Goal: Task Accomplishment & Management: Manage account settings

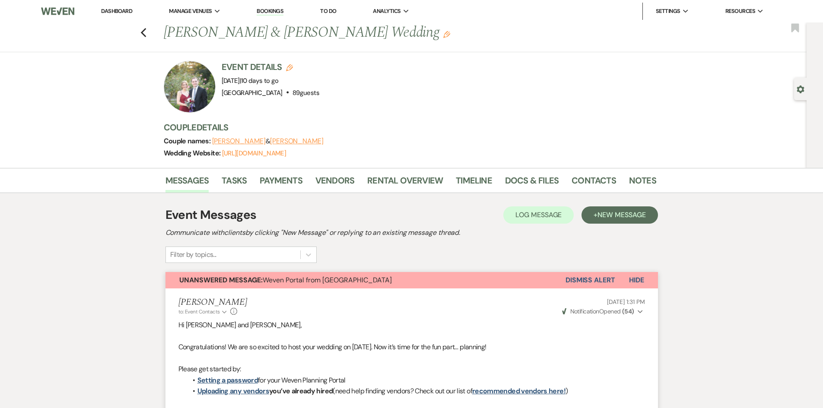
click at [600, 280] on button "Dismiss Alert" at bounding box center [591, 280] width 50 height 16
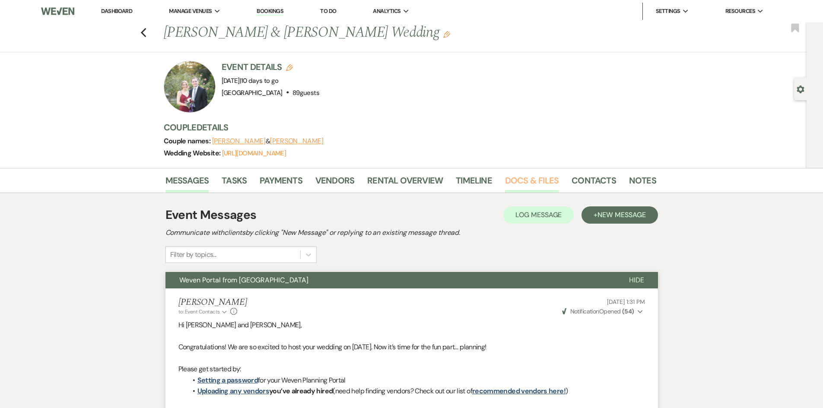
click at [517, 182] on link "Docs & Files" at bounding box center [532, 183] width 54 height 19
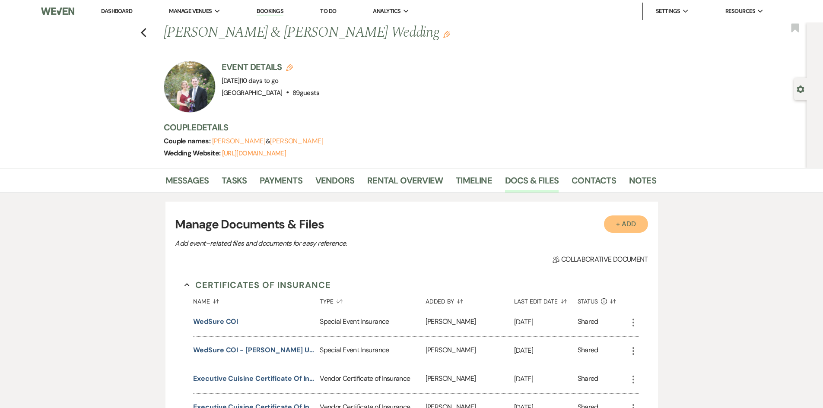
click at [624, 221] on button "+ Add" at bounding box center [626, 224] width 44 height 17
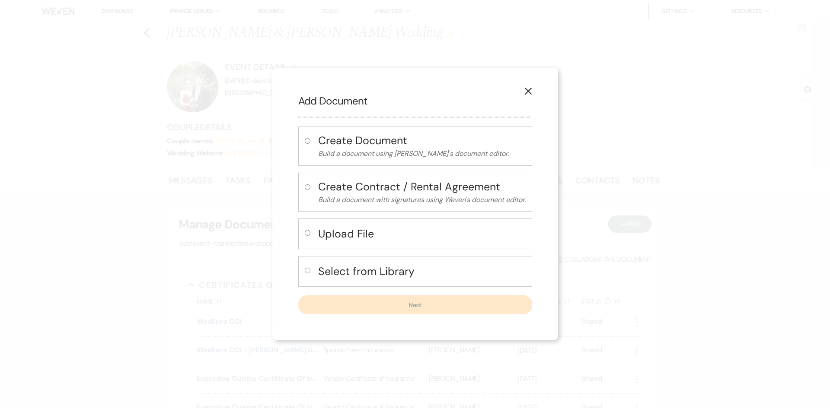
click at [308, 229] on label at bounding box center [309, 236] width 9 height 14
click at [308, 230] on input "radio" at bounding box center [308, 233] width 6 height 6
radio input "true"
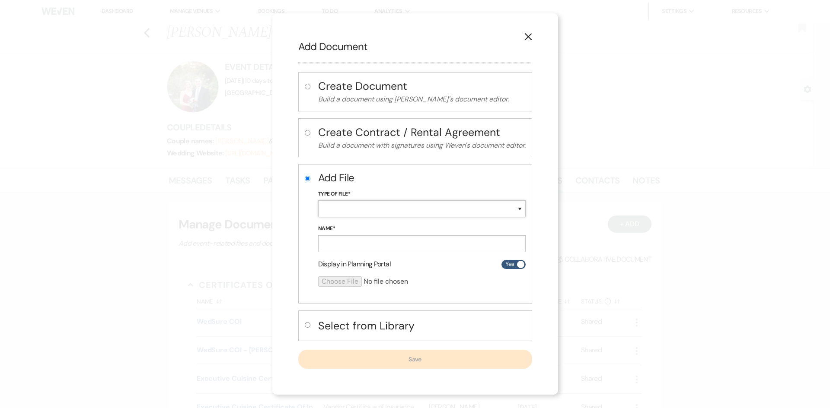
click at [342, 203] on select "Special Event Insurance Vendor Certificate of Insurance Contracts / Rental Agre…" at bounding box center [421, 208] width 207 height 17
select select "18"
click at [318, 200] on select "Special Event Insurance Vendor Certificate of Insurance Contracts / Rental Agre…" at bounding box center [421, 208] width 207 height 17
click at [341, 236] on input "Name*" at bounding box center [421, 243] width 207 height 17
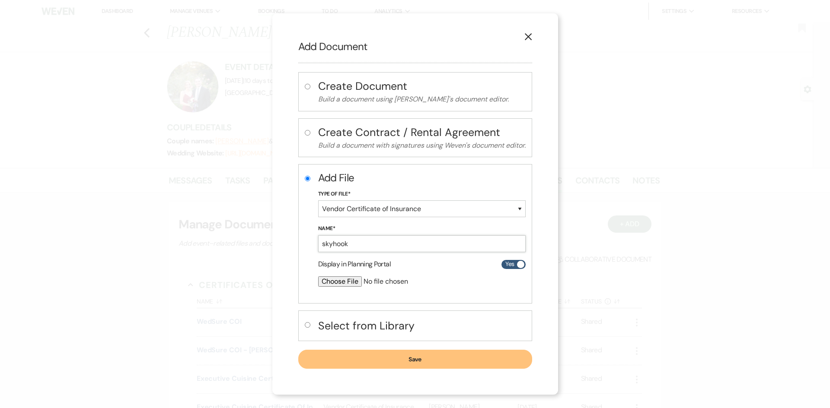
type input "skyhook"
click at [342, 279] on input "file" at bounding box center [399, 282] width 162 height 10
type input "C:\fakepath\Certificates (2).pdf"
click at [441, 359] on button "Save" at bounding box center [415, 359] width 234 height 19
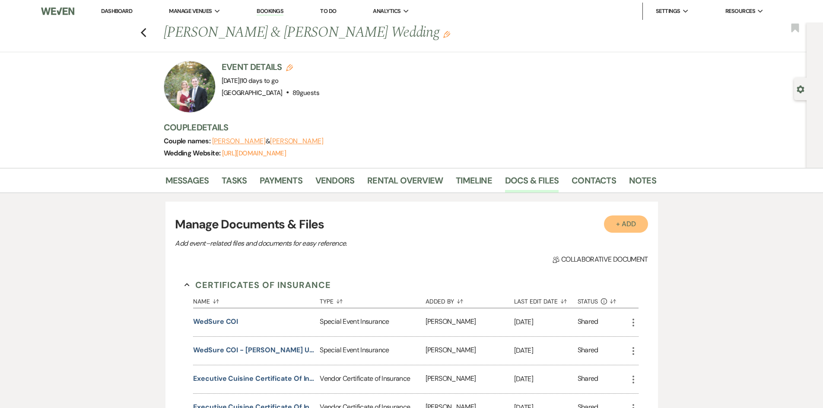
click at [616, 230] on button "+ Add" at bounding box center [626, 224] width 44 height 17
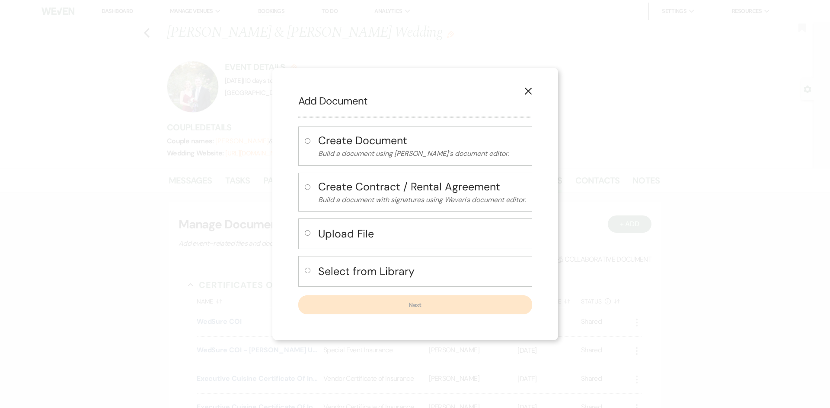
click at [318, 229] on h4 "Upload File" at bounding box center [421, 233] width 207 height 15
radio input "true"
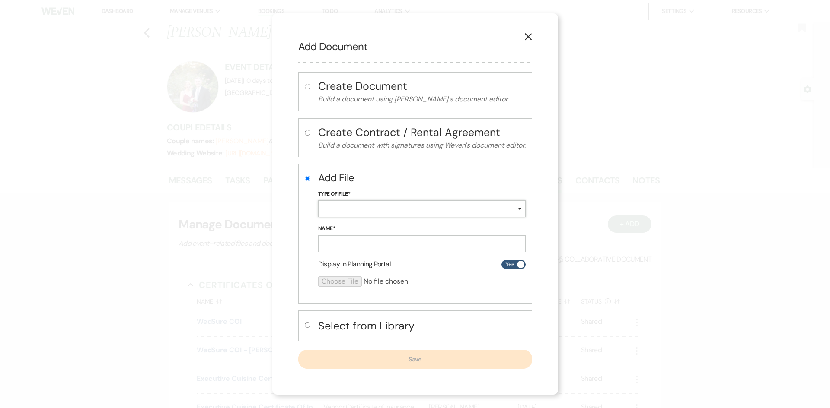
click at [342, 211] on select "Special Event Insurance Vendor Certificate of Insurance Contracts / Rental Agre…" at bounding box center [421, 208] width 207 height 17
select select "18"
click at [318, 200] on select "Special Event Insurance Vendor Certificate of Insurance Contracts / Rental Agre…" at bounding box center [421, 208] width 207 height 17
click at [338, 242] on input "Name*" at bounding box center [421, 243] width 207 height 17
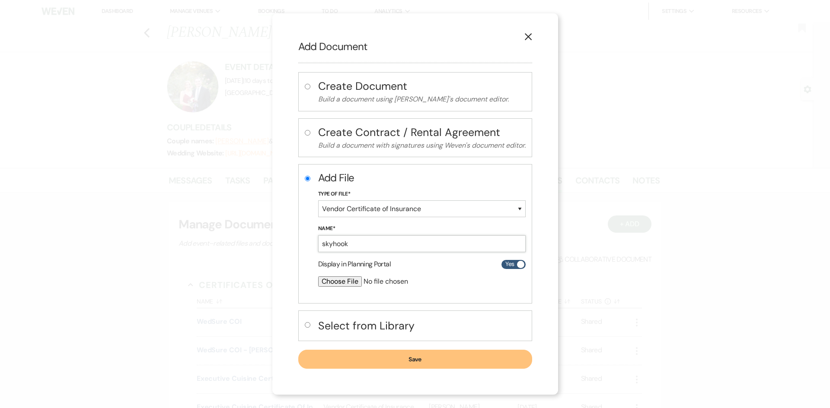
type input "skyhook"
click at [334, 285] on input "file" at bounding box center [399, 282] width 162 height 10
type input "C:\fakepath\skyhook.pdf"
click at [420, 364] on button "Save" at bounding box center [415, 359] width 234 height 19
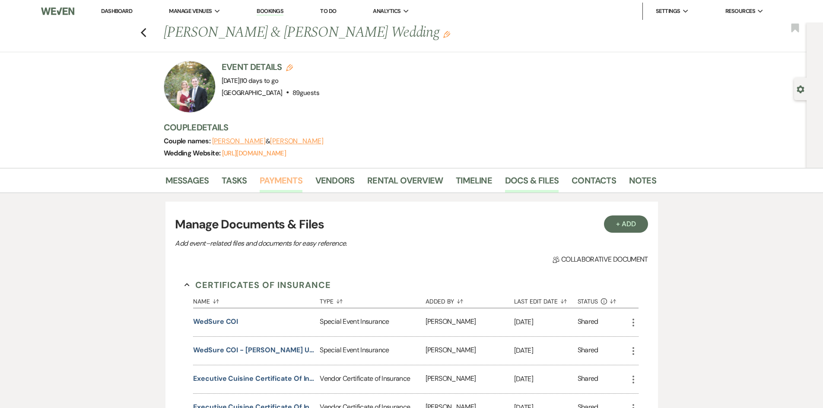
click at [288, 182] on link "Payments" at bounding box center [281, 183] width 43 height 19
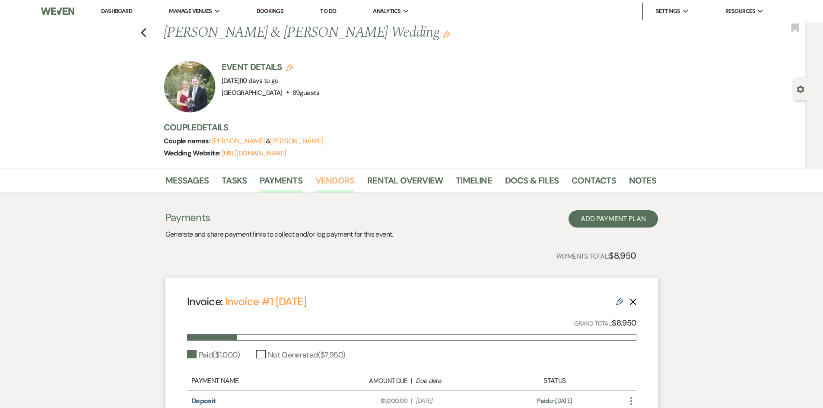
click at [329, 177] on link "Vendors" at bounding box center [334, 183] width 39 height 19
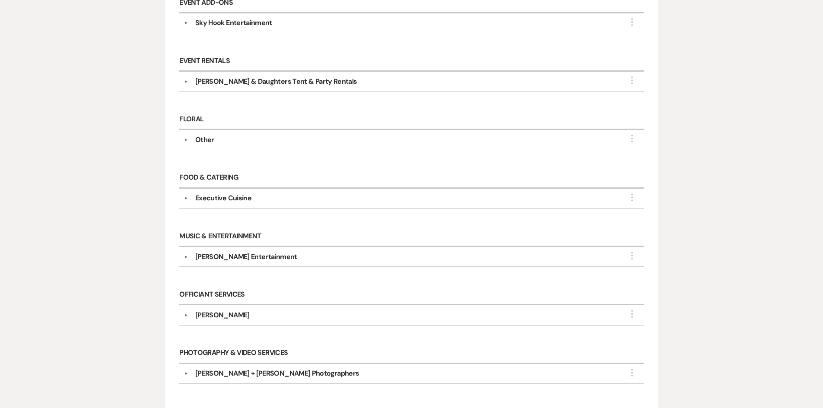
scroll to position [562, 0]
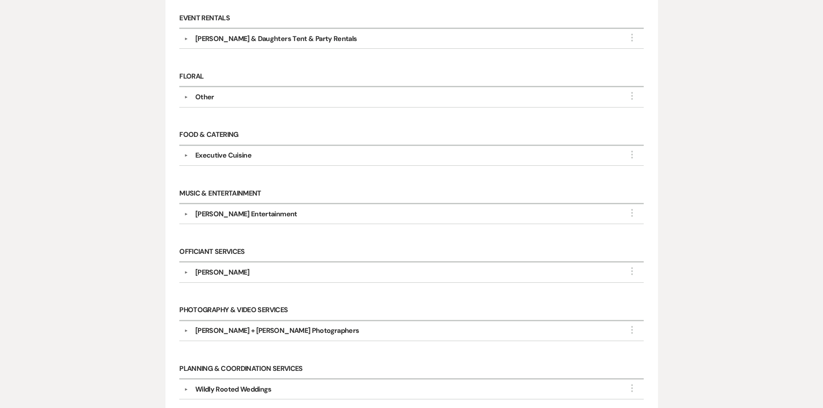
click at [200, 273] on div "[PERSON_NAME]" at bounding box center [222, 272] width 54 height 10
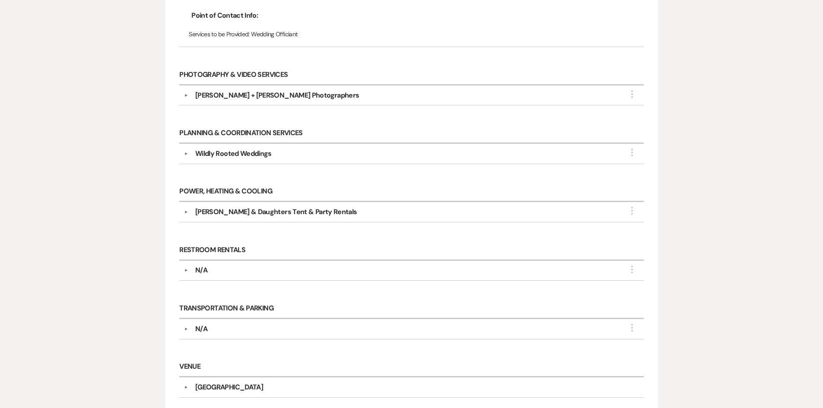
scroll to position [907, 0]
